Goal: Information Seeking & Learning: Find specific fact

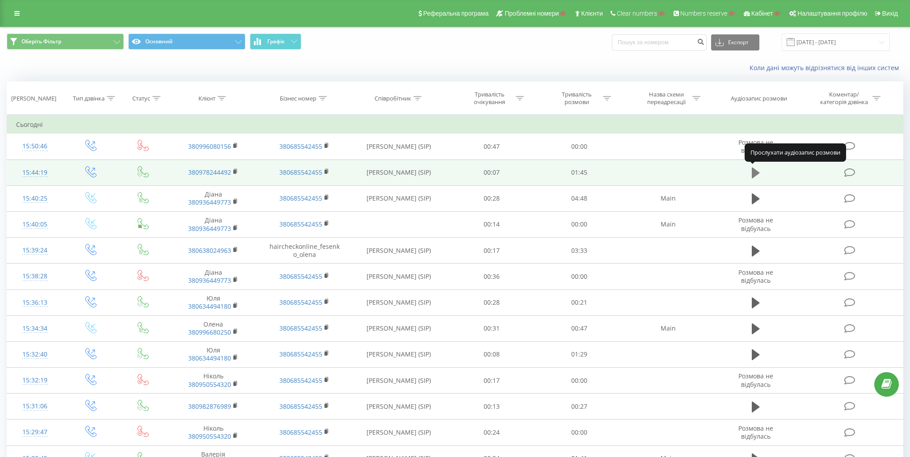
click at [759, 168] on icon at bounding box center [755, 173] width 8 height 13
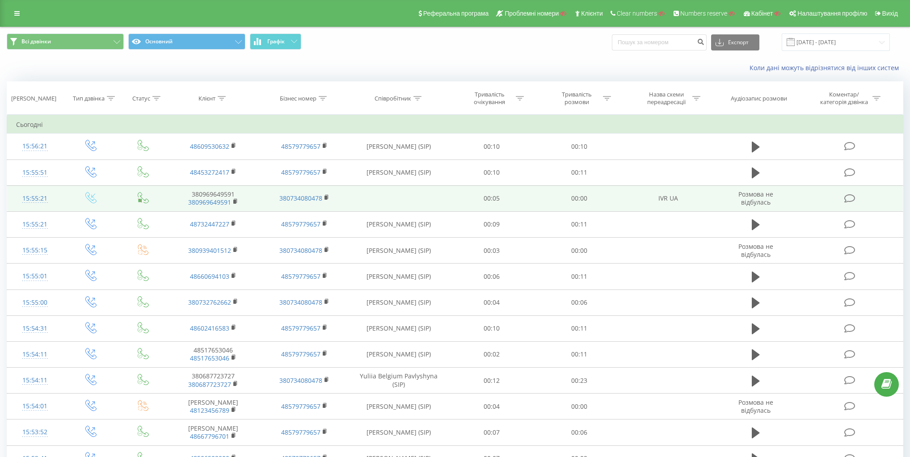
click at [91, 196] on icon at bounding box center [93, 195] width 4 height 4
click at [141, 198] on icon at bounding box center [143, 197] width 11 height 11
click at [34, 198] on div "15:55:21" at bounding box center [35, 198] width 38 height 17
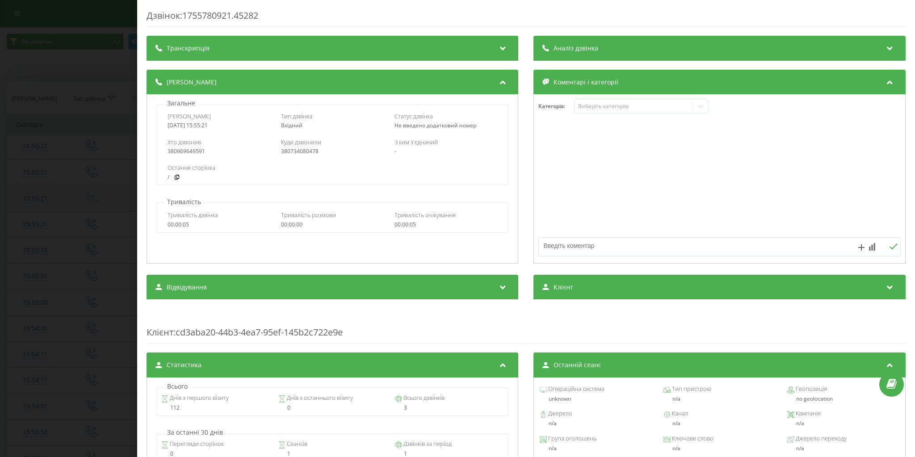
click at [34, 198] on div "Дзвінок : 1755780921.45282 Транскрипція Для AI-аналізу майбутніх дзвінків налаш…" at bounding box center [457, 228] width 915 height 457
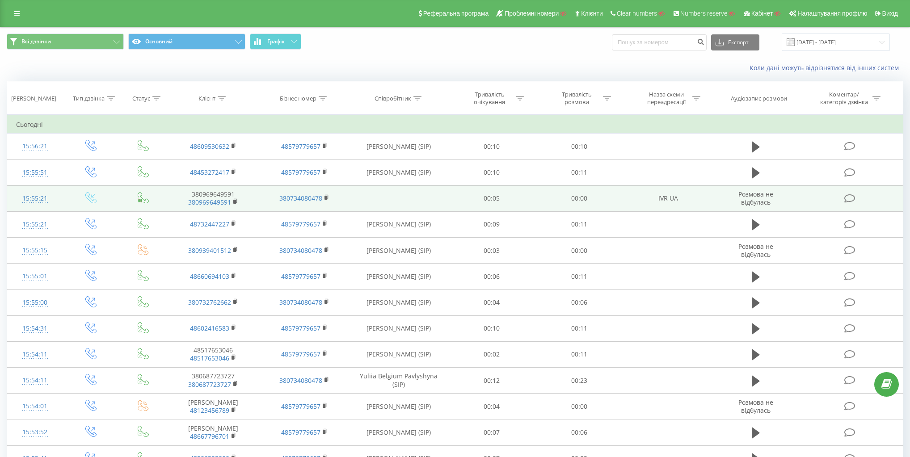
click at [92, 198] on icon at bounding box center [90, 197] width 11 height 11
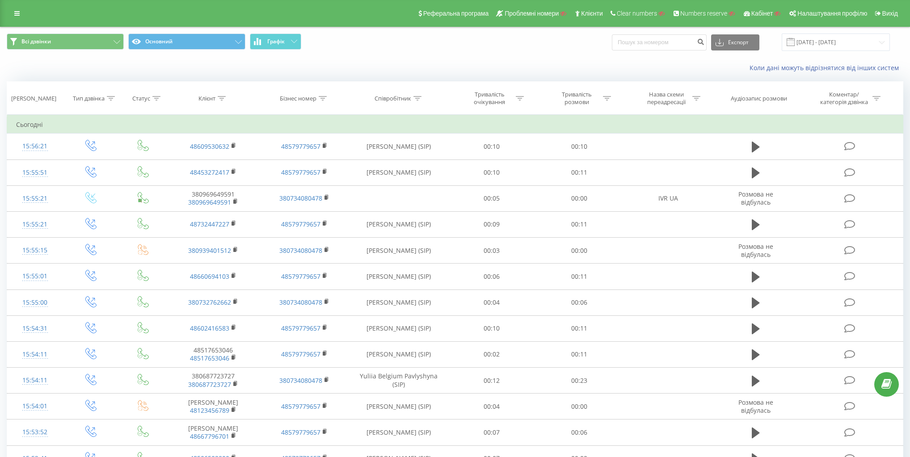
click at [180, 65] on div "Коли дані можуть відрізнятися вiд інших систем" at bounding box center [454, 67] width 909 height 21
click at [369, 59] on div "Коли дані можуть відрізнятися вiд інших систем" at bounding box center [454, 67] width 909 height 21
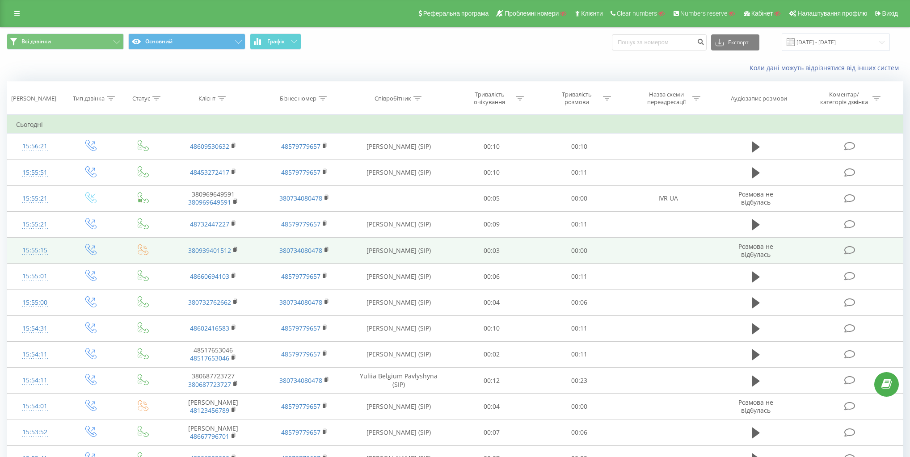
click at [145, 244] on icon at bounding box center [143, 249] width 11 height 11
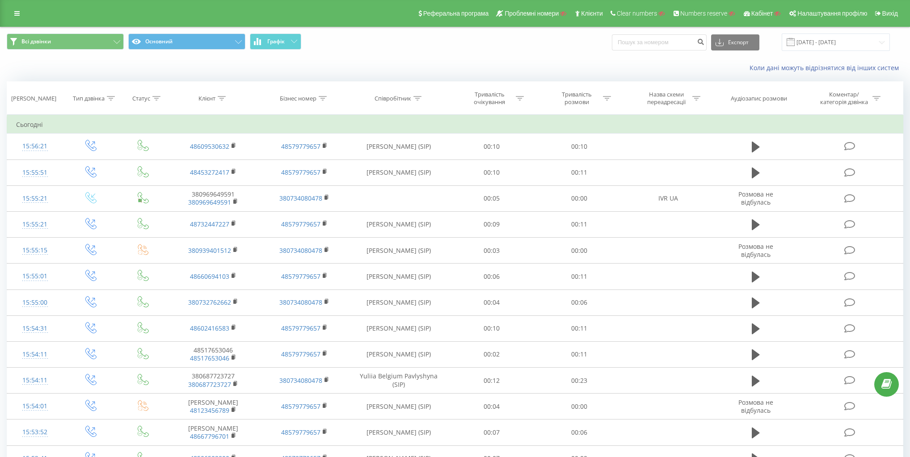
click at [398, 44] on span "Всі дзвінки Основний Графік" at bounding box center [227, 42] width 441 height 17
click at [302, 52] on div "Всі дзвінки Основний Графік Експорт .csv .xls .xlsx 21.07.2025 - 21.08.2025" at bounding box center [454, 42] width 909 height 30
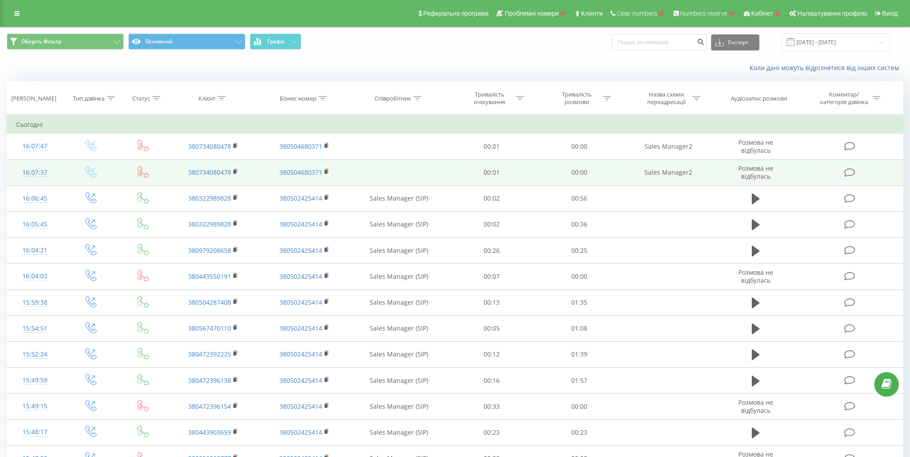
click at [88, 170] on icon at bounding box center [90, 171] width 11 height 11
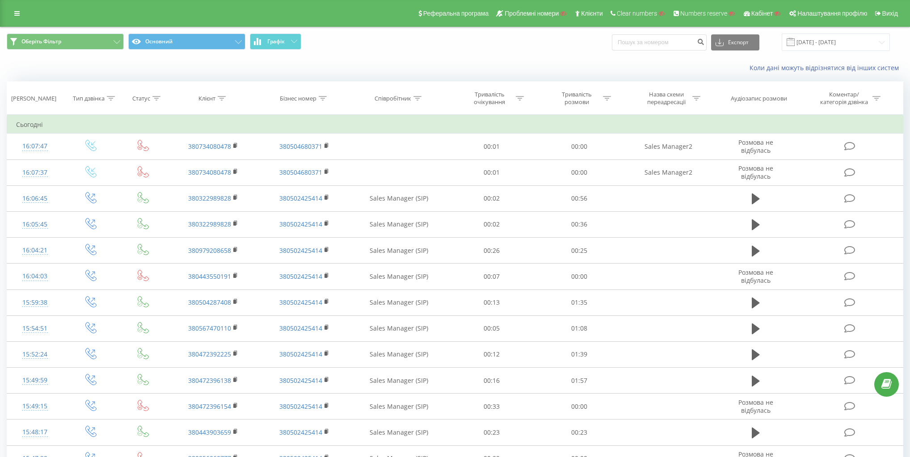
click at [193, 70] on div "Коли дані можуть відрізнятися вiд інших систем" at bounding box center [454, 67] width 909 height 21
click at [101, 105] on th "Тип дзвінка" at bounding box center [91, 98] width 56 height 33
click at [101, 95] on div "Тип дзвінка" at bounding box center [89, 99] width 32 height 8
click at [98, 163] on div "Введіть значення" at bounding box center [86, 162] width 63 height 7
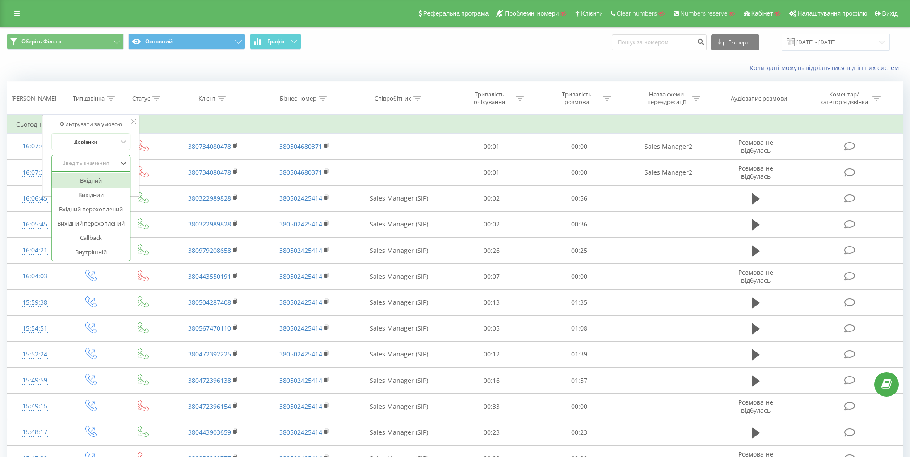
click at [99, 179] on div "Вхідний" at bounding box center [91, 180] width 78 height 14
click at [113, 179] on span "OK" at bounding box center [109, 181] width 25 height 14
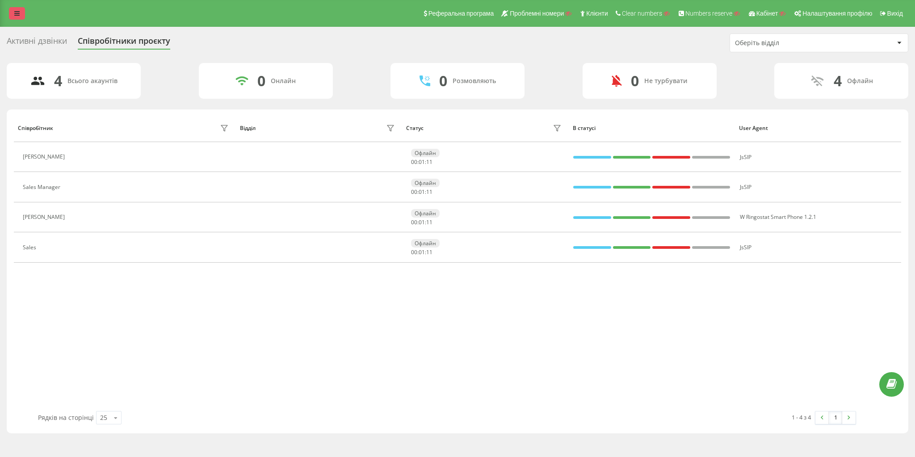
click at [10, 11] on link at bounding box center [17, 13] width 16 height 13
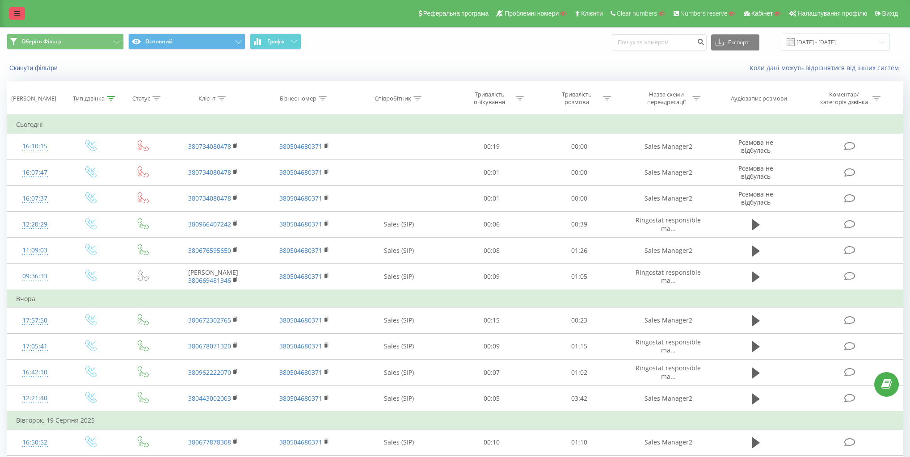
click at [13, 16] on link at bounding box center [17, 13] width 16 height 13
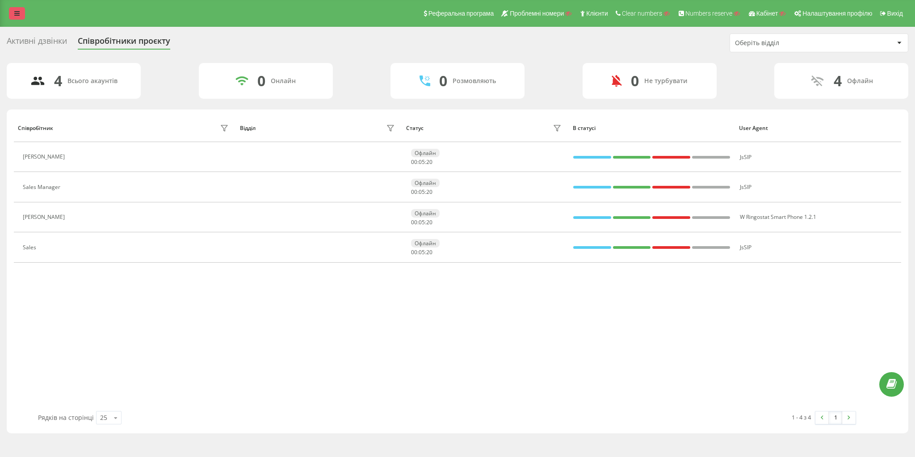
click at [10, 11] on link at bounding box center [17, 13] width 16 height 13
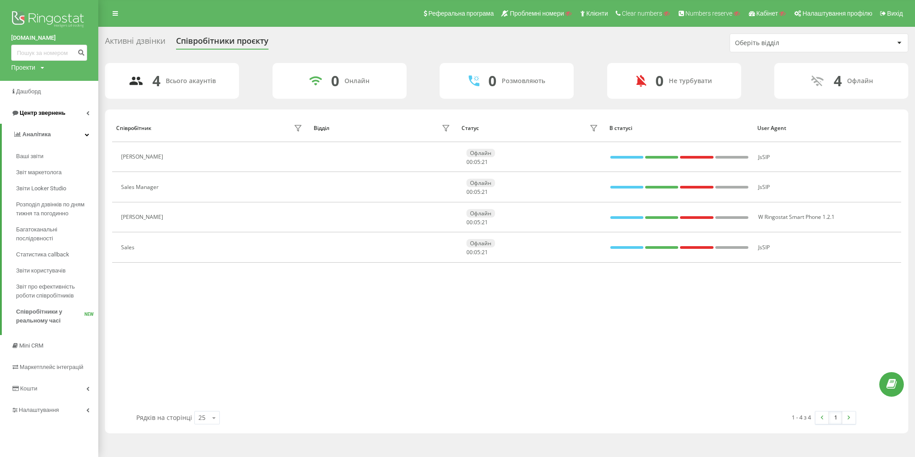
click at [51, 116] on span "Центр звернень" at bounding box center [43, 112] width 46 height 7
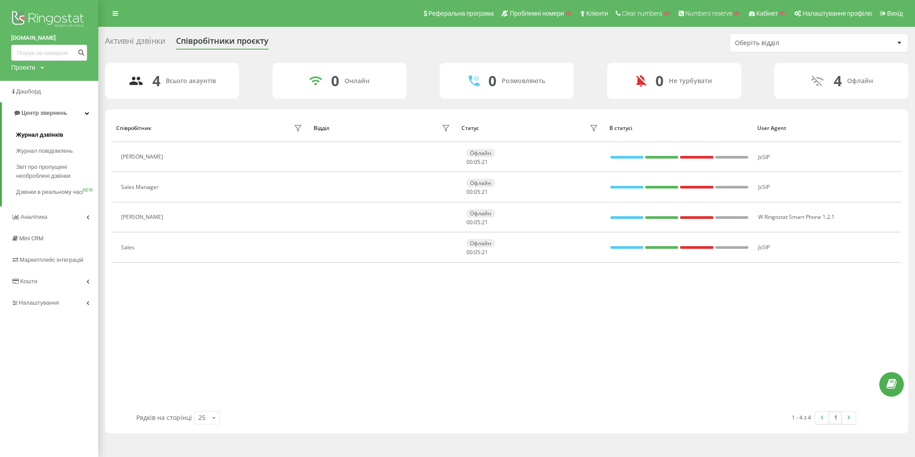
click at [50, 134] on span "Журнал дзвінків" at bounding box center [39, 134] width 47 height 9
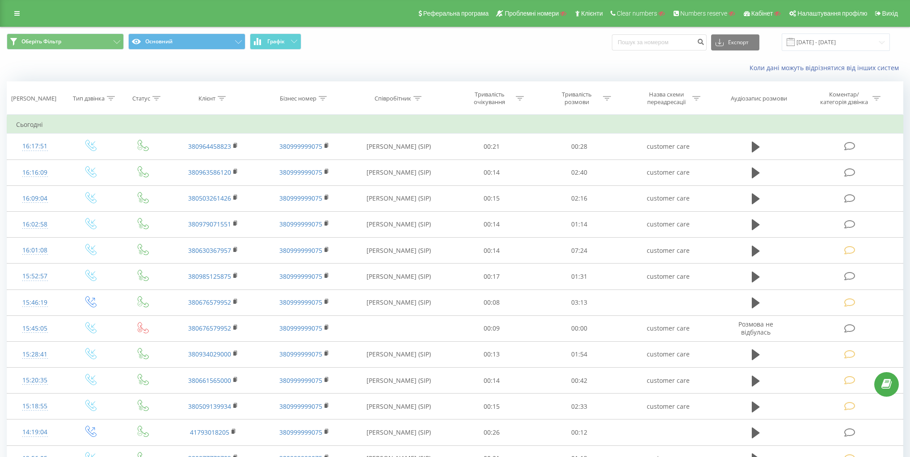
click at [8, 14] on div "Реферальна програма Проблемні номери Клієнти Clear numbers Numbers reserve Кабі…" at bounding box center [455, 13] width 910 height 27
click at [15, 17] on link at bounding box center [17, 13] width 16 height 13
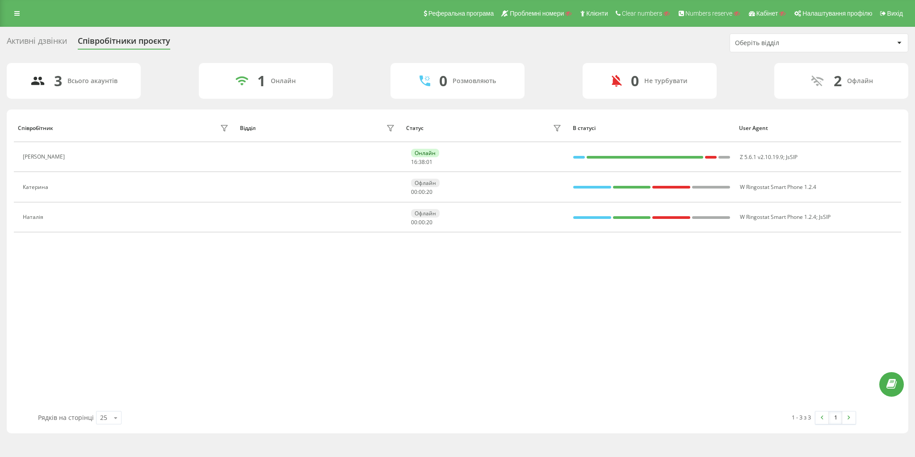
click at [824, 41] on div "Оберіть відділ" at bounding box center [788, 43] width 107 height 8
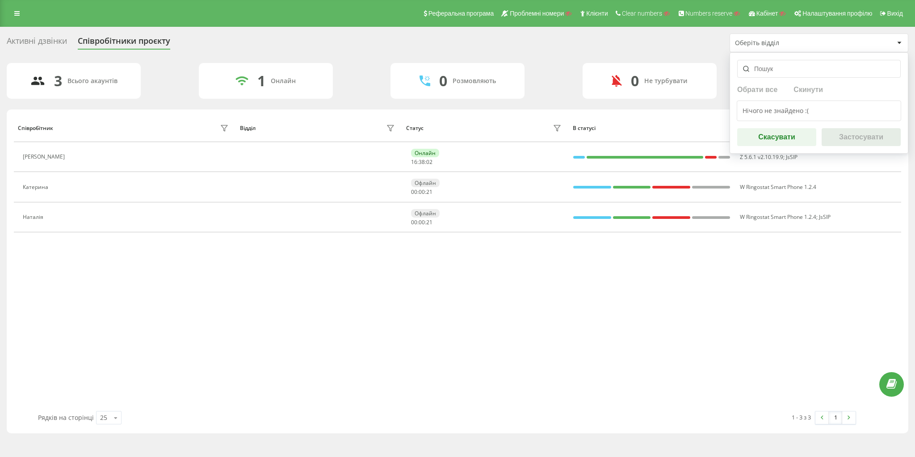
click at [822, 39] on div "Оберіть відділ" at bounding box center [788, 43] width 107 height 8
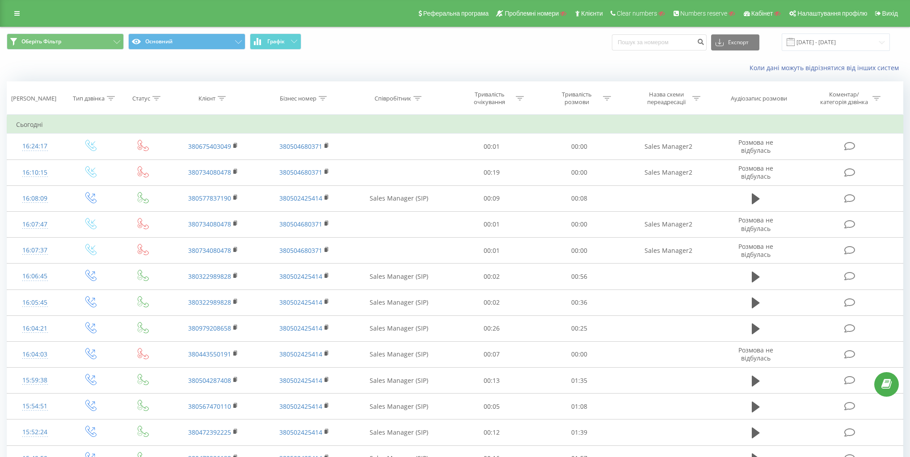
click at [4, 9] on div "Реферальна програма Проблемні номери Клієнти Clear numbers Numbers reserve Кабі…" at bounding box center [455, 13] width 910 height 27
click at [18, 15] on icon at bounding box center [16, 13] width 5 height 6
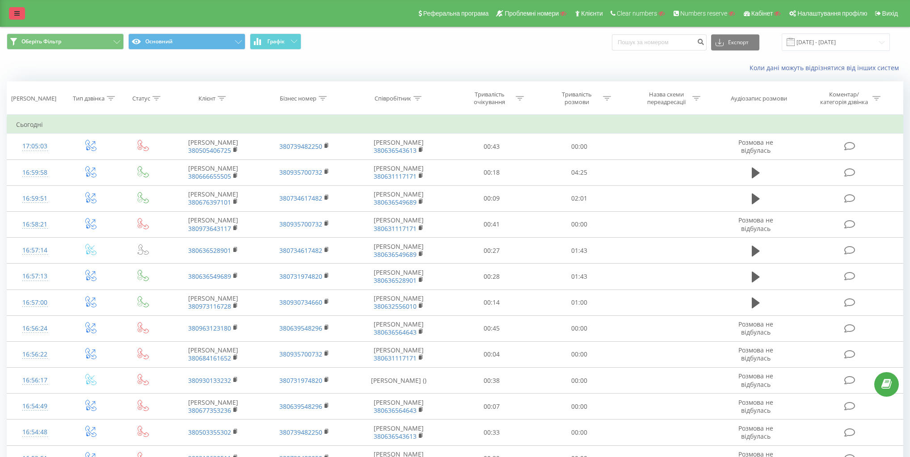
click at [21, 11] on link at bounding box center [17, 13] width 16 height 13
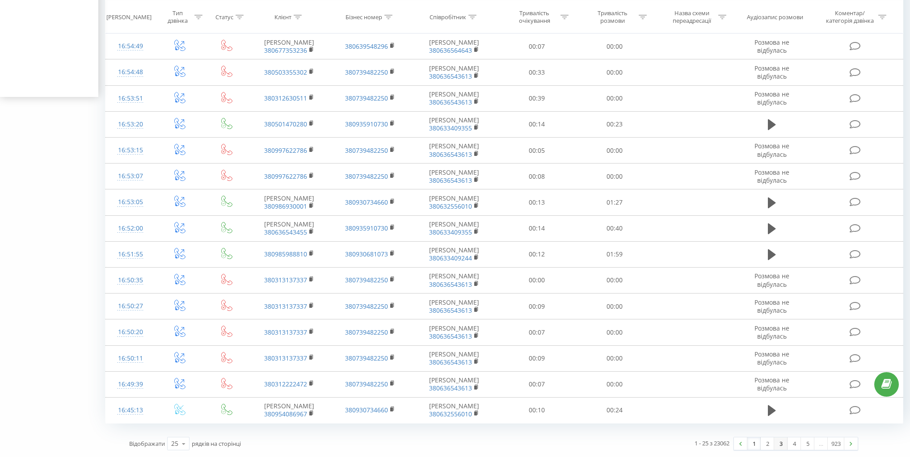
click at [782, 443] on link "3" at bounding box center [780, 443] width 13 height 13
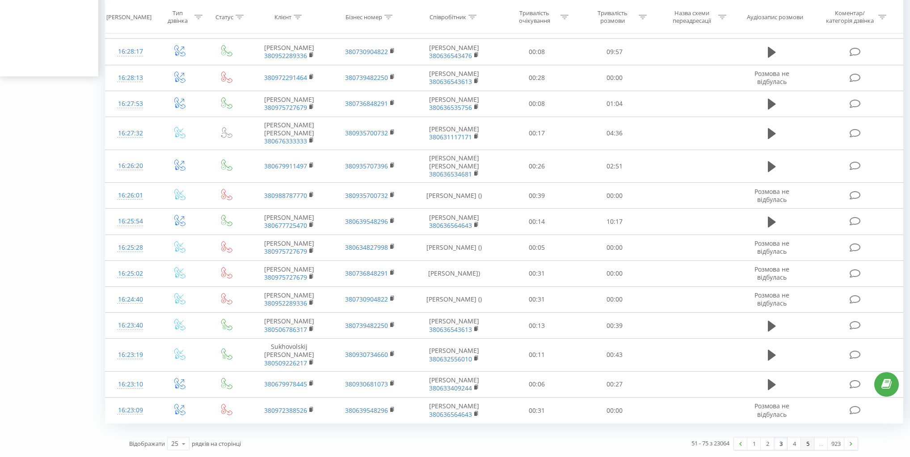
click at [805, 444] on link "5" at bounding box center [807, 443] width 13 height 13
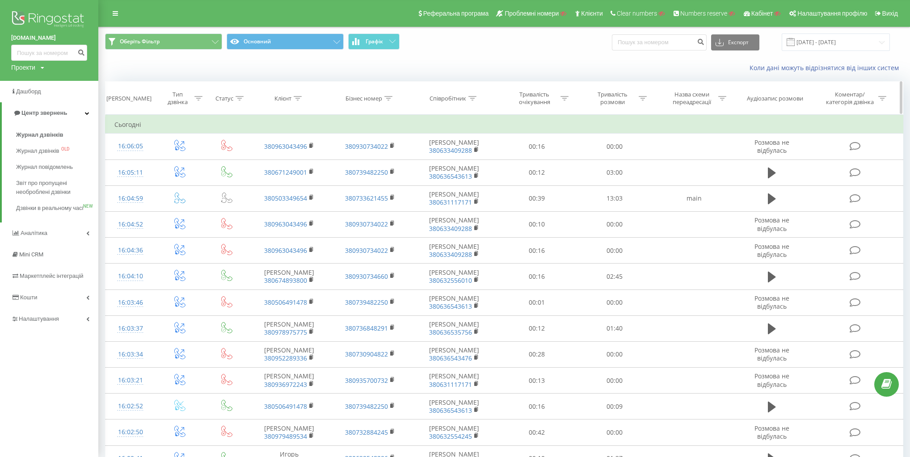
click at [286, 97] on div "Клієнт" at bounding box center [282, 99] width 17 height 8
click at [289, 159] on input "text" at bounding box center [289, 163] width 79 height 16
type input "0460"
click at [310, 183] on span "OK" at bounding box center [307, 180] width 25 height 14
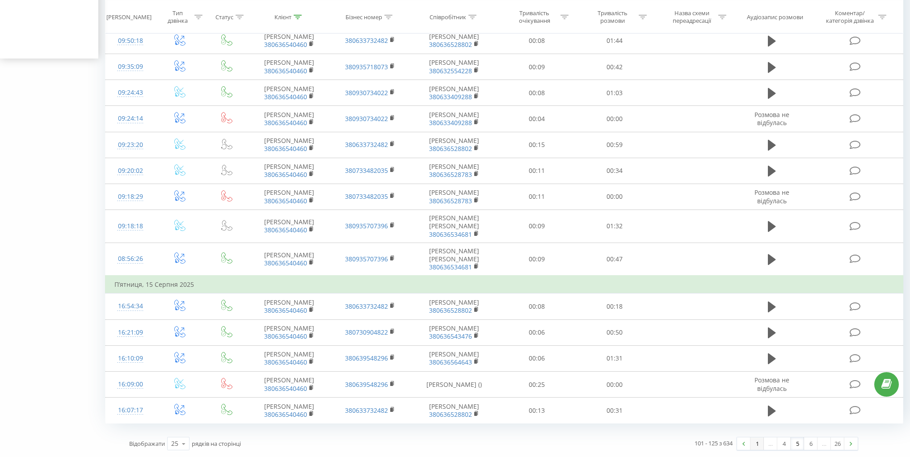
click at [752, 443] on link "1" at bounding box center [756, 443] width 13 height 13
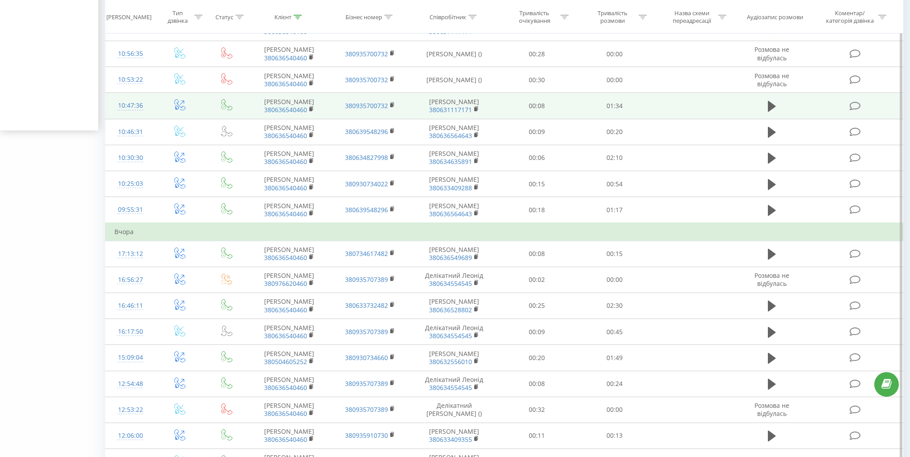
scroll to position [345, 0]
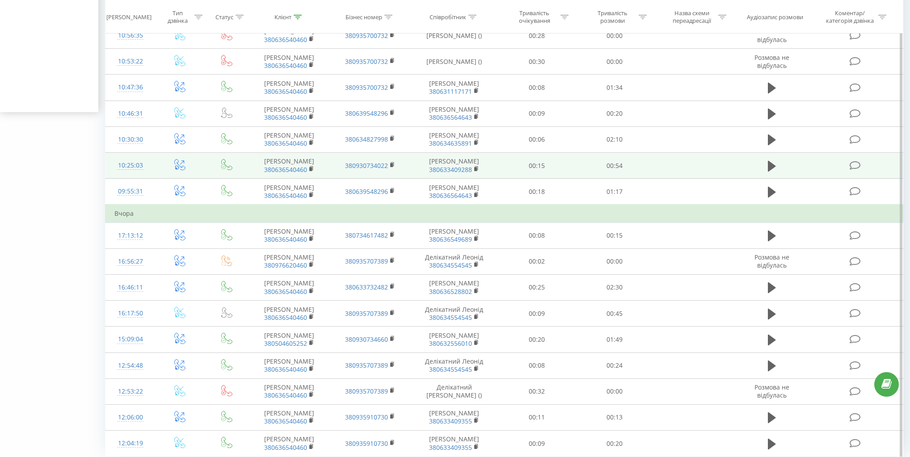
click at [190, 179] on td at bounding box center [180, 166] width 50 height 26
click at [179, 170] on icon at bounding box center [179, 164] width 11 height 11
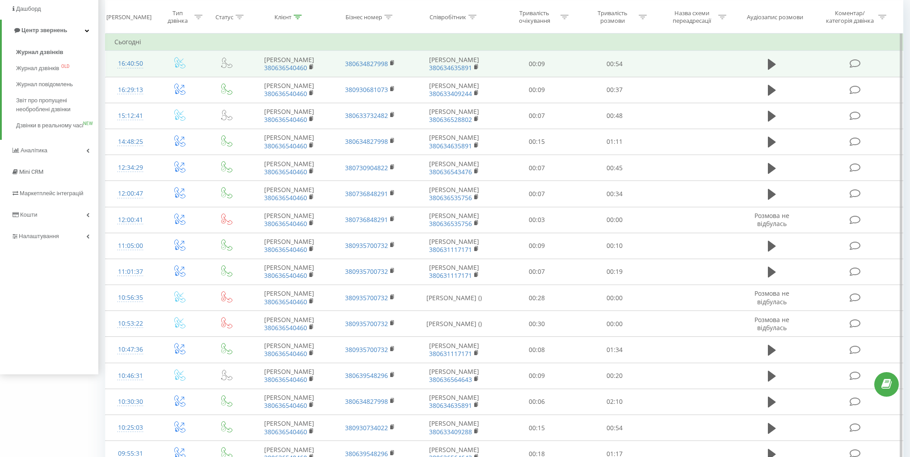
scroll to position [0, 0]
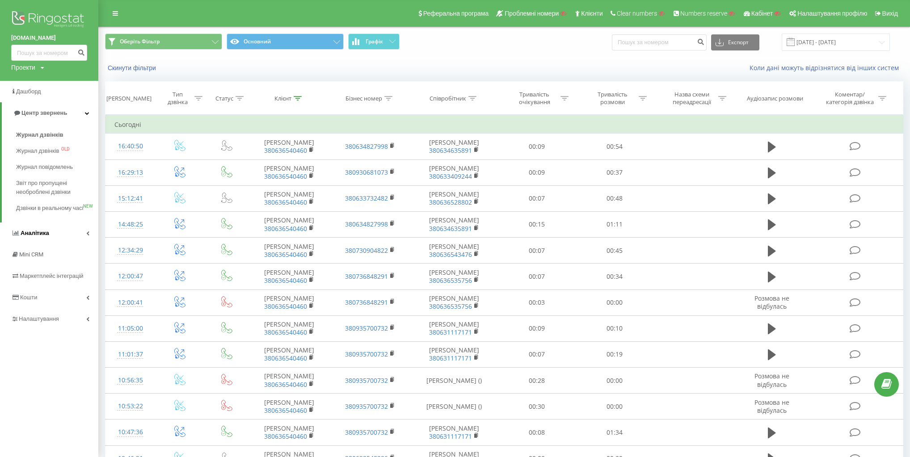
click at [61, 241] on link "Аналiтика" at bounding box center [49, 232] width 98 height 21
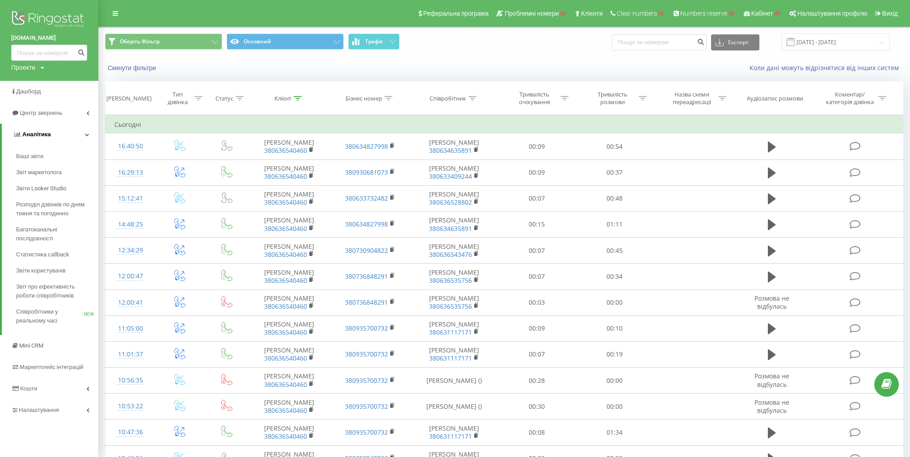
click at [83, 136] on link "Аналiтика" at bounding box center [50, 134] width 96 height 21
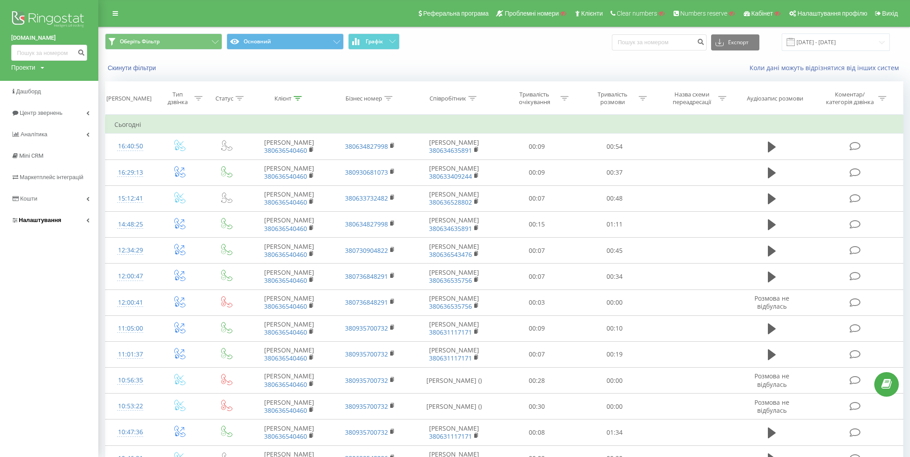
click at [75, 214] on link "Налаштування" at bounding box center [49, 220] width 98 height 21
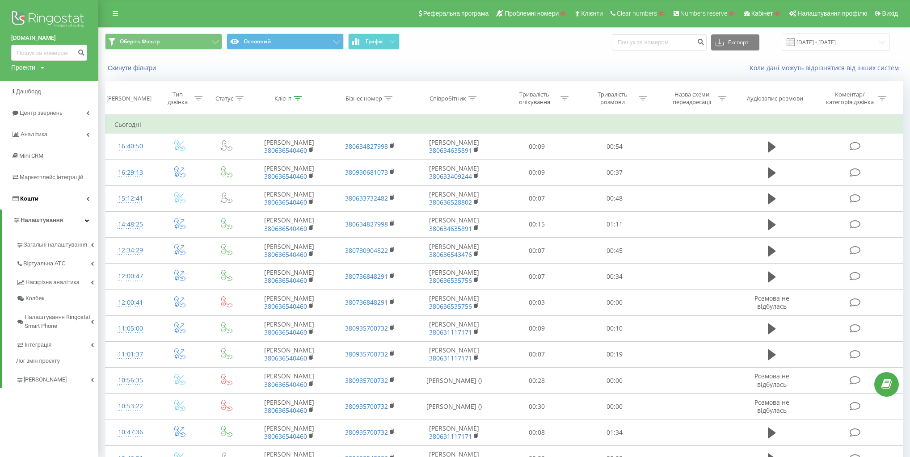
click at [75, 197] on link "Кошти" at bounding box center [49, 198] width 98 height 21
click at [63, 177] on span "Маркетплейс інтеграцій" at bounding box center [54, 177] width 68 height 7
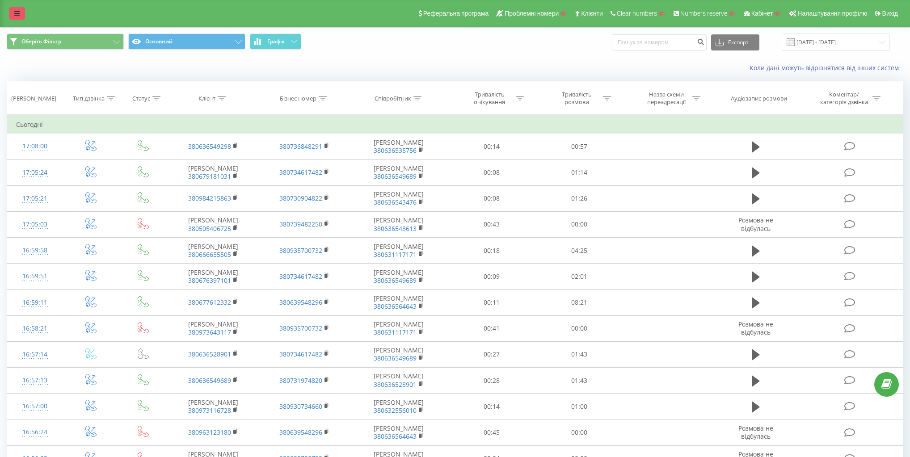
click at [13, 16] on link at bounding box center [17, 13] width 16 height 13
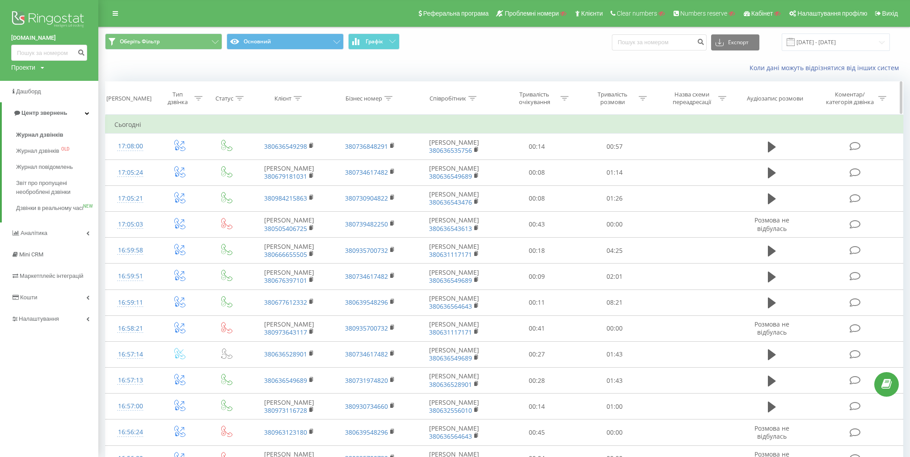
click at [285, 97] on div "Клієнт" at bounding box center [282, 99] width 17 height 8
click at [289, 161] on input "text" at bounding box center [289, 163] width 79 height 16
type input "0460"
click at [296, 174] on span "OK" at bounding box center [307, 180] width 25 height 14
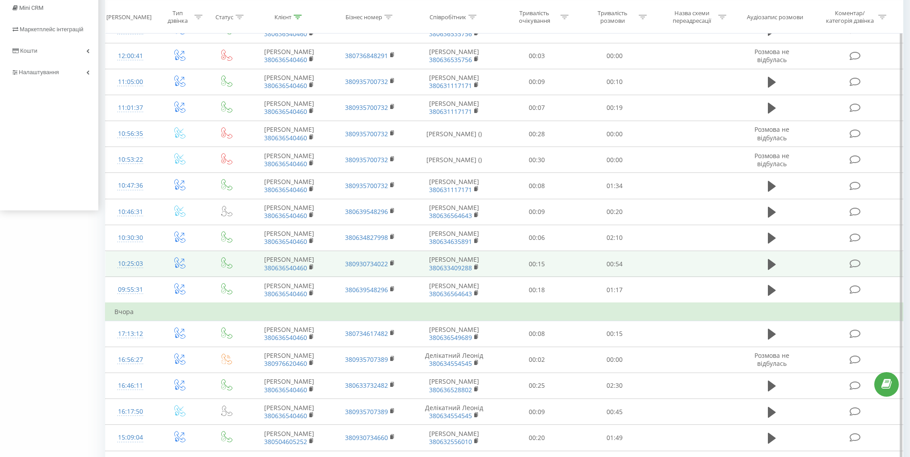
scroll to position [250, 0]
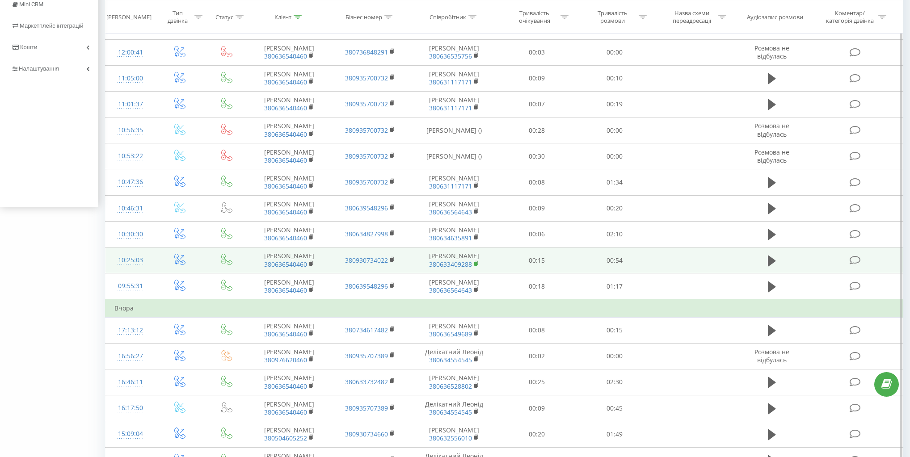
click at [476, 266] on rect at bounding box center [475, 264] width 3 height 4
drag, startPoint x: 434, startPoint y: 314, endPoint x: 492, endPoint y: 331, distance: 60.5
click at [492, 273] on td "Кустовський Володимир Валерійович 380633409288" at bounding box center [454, 260] width 87 height 26
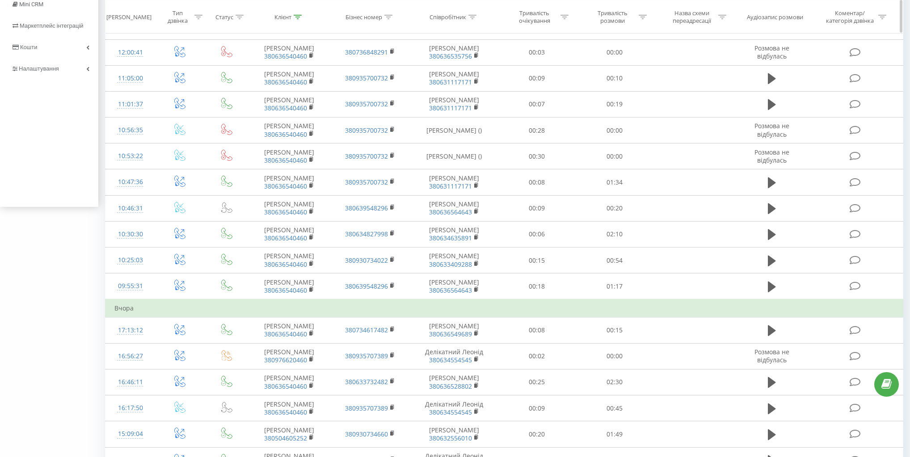
copy td "Кустовський Володимир Валерійович"
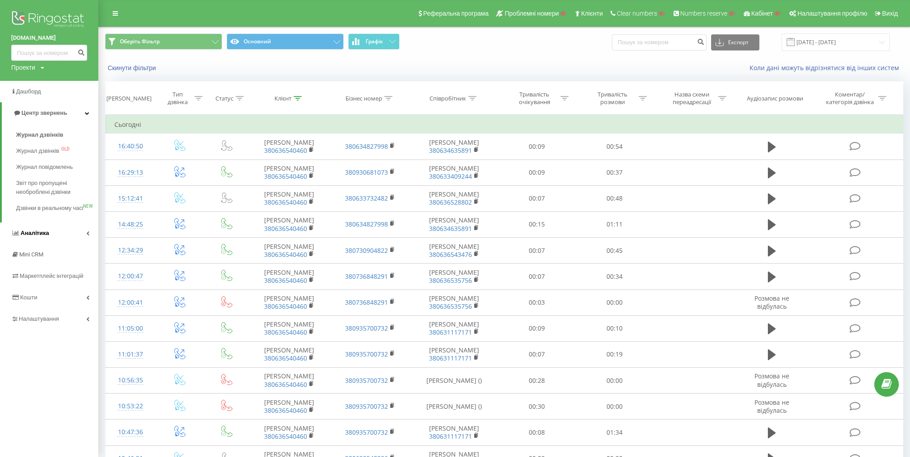
click at [62, 241] on link "Аналiтика" at bounding box center [49, 232] width 98 height 21
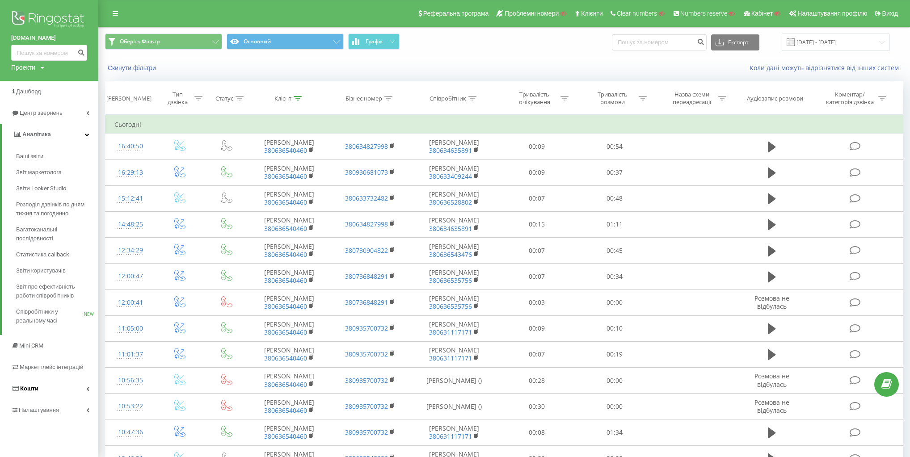
click at [79, 386] on link "Кошти" at bounding box center [49, 388] width 98 height 21
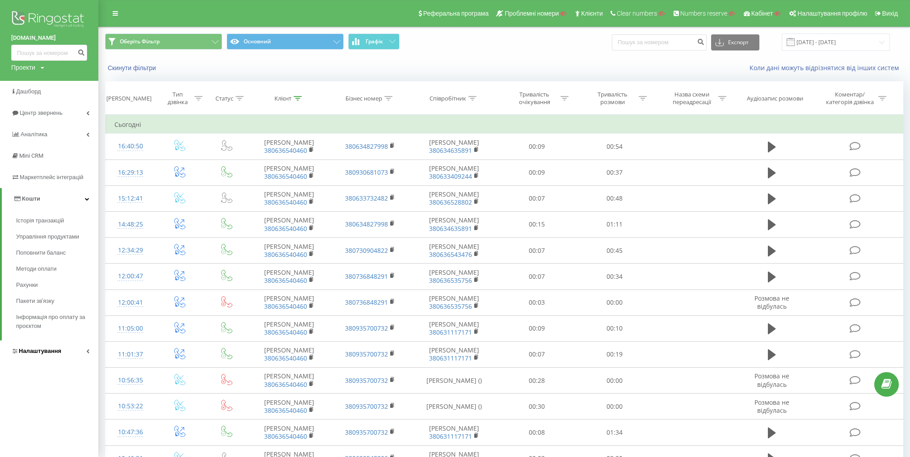
click at [71, 352] on link "Налаштування" at bounding box center [49, 350] width 98 height 21
click at [70, 249] on span "Загальні налаштування" at bounding box center [57, 249] width 67 height 18
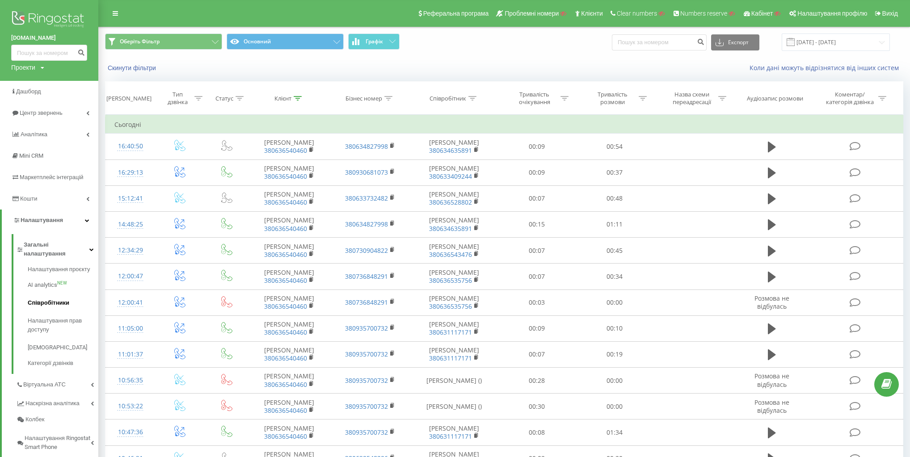
click at [62, 298] on span "Співробітники" at bounding box center [49, 302] width 42 height 9
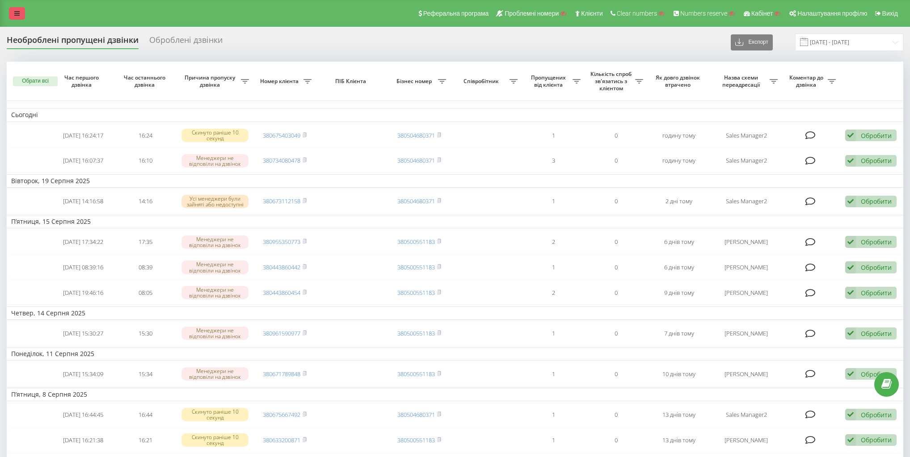
click at [17, 15] on icon at bounding box center [16, 13] width 5 height 6
